Goal: Task Accomplishment & Management: Manage account settings

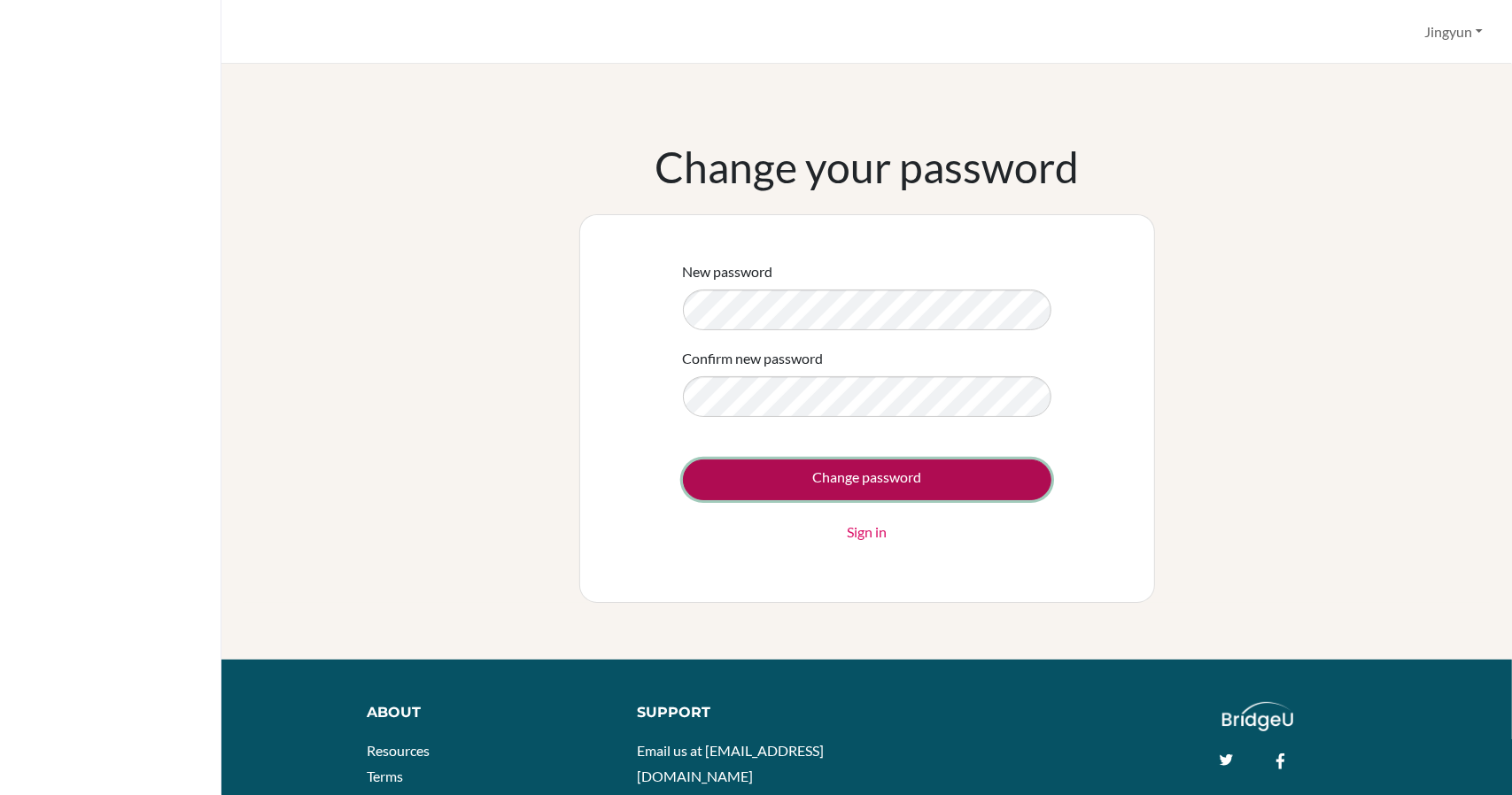
click at [813, 490] on input "Change password" at bounding box center [867, 479] width 368 height 41
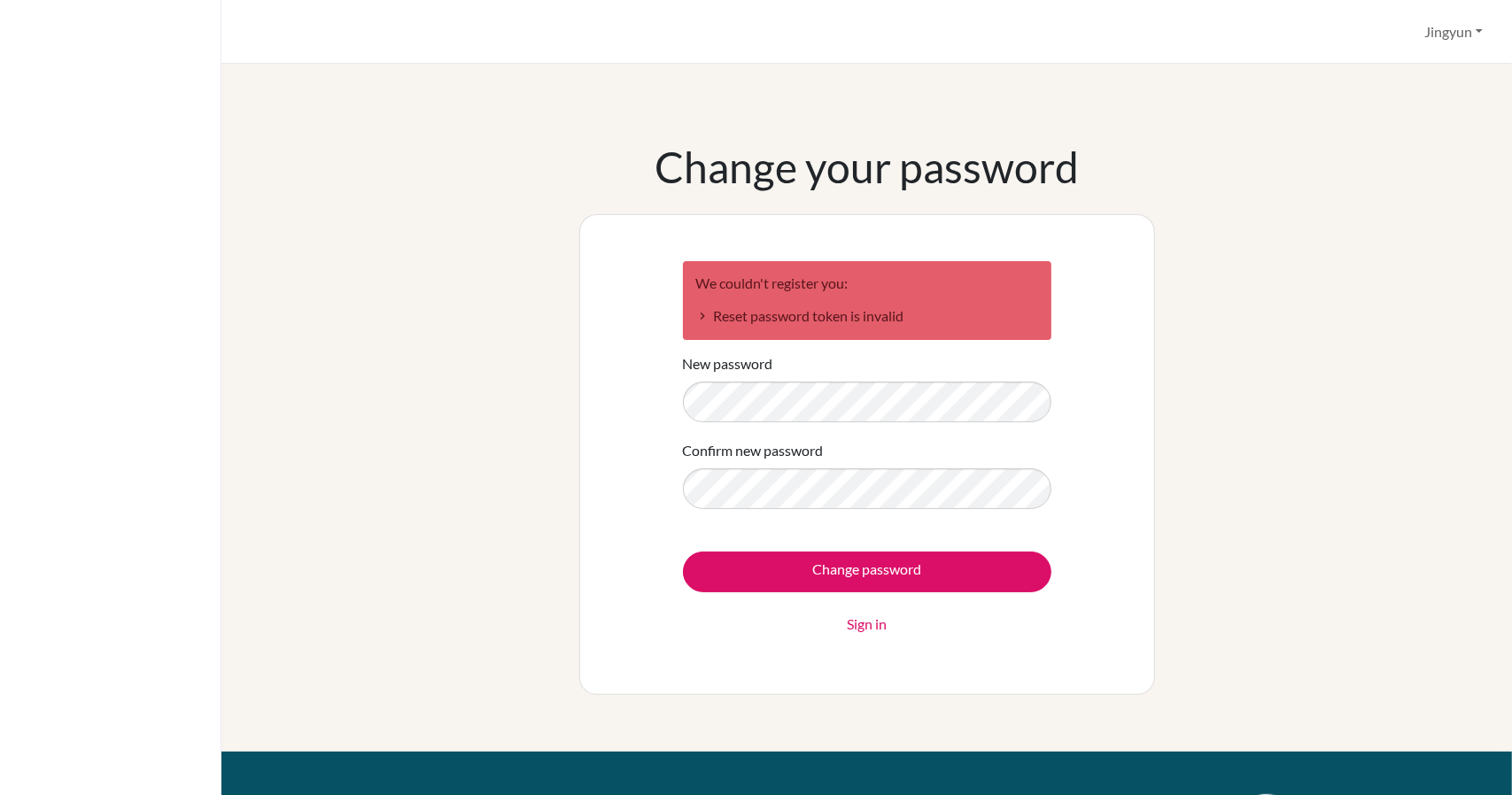
click at [865, 628] on link "Sign in" at bounding box center [867, 624] width 40 height 21
